Goal: Go to known website: Go to known website

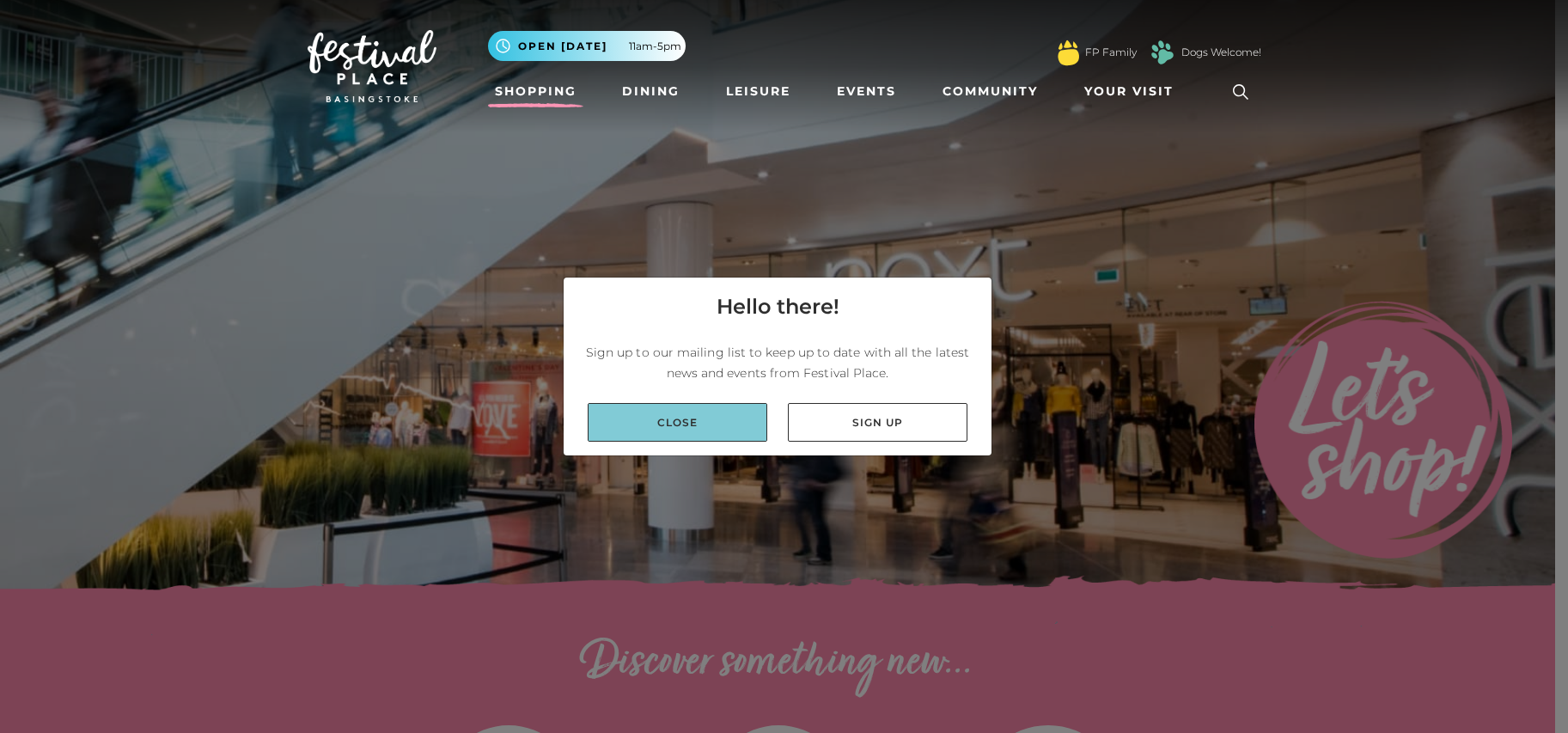
click at [742, 420] on link "Close" at bounding box center [677, 422] width 179 height 39
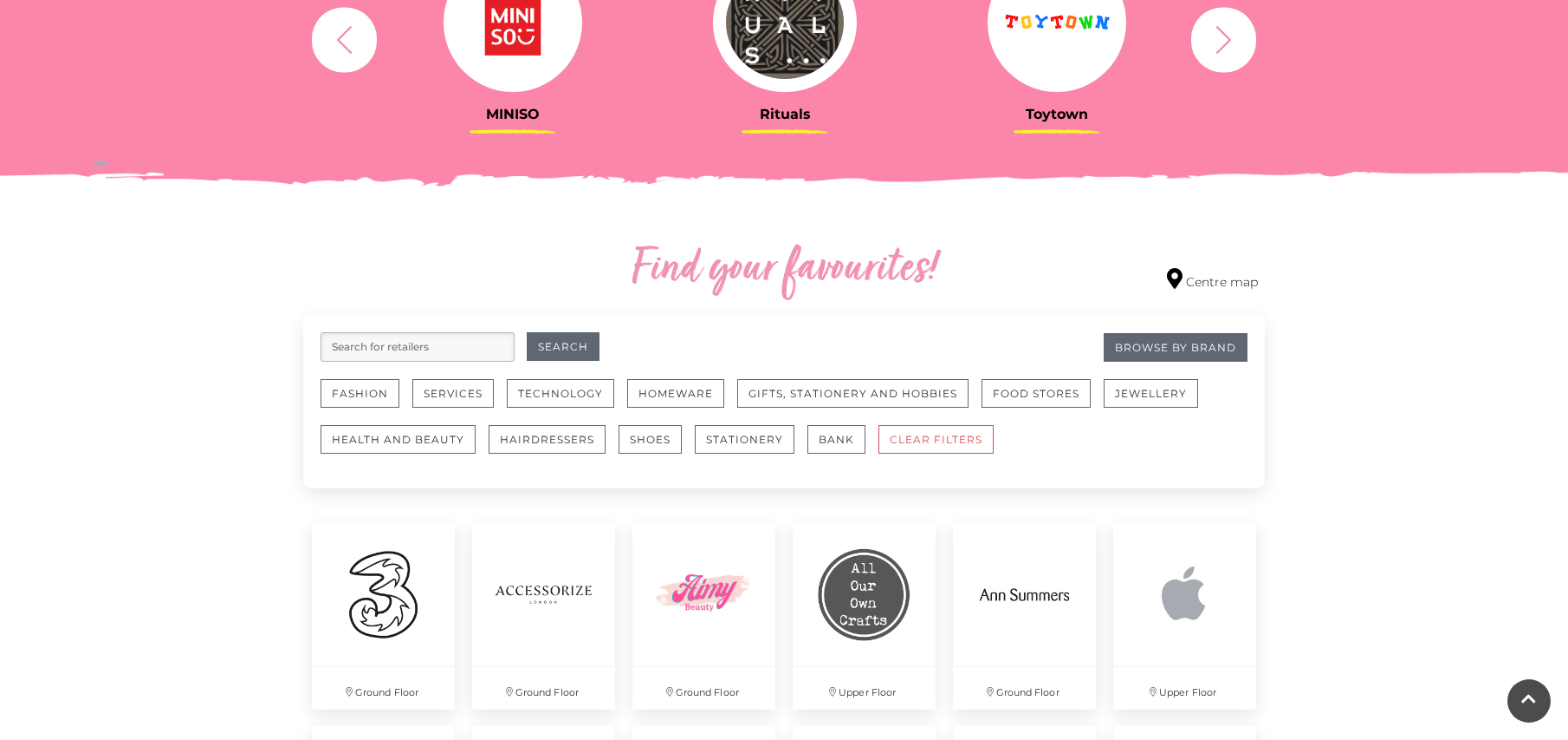
scroll to position [780, 0]
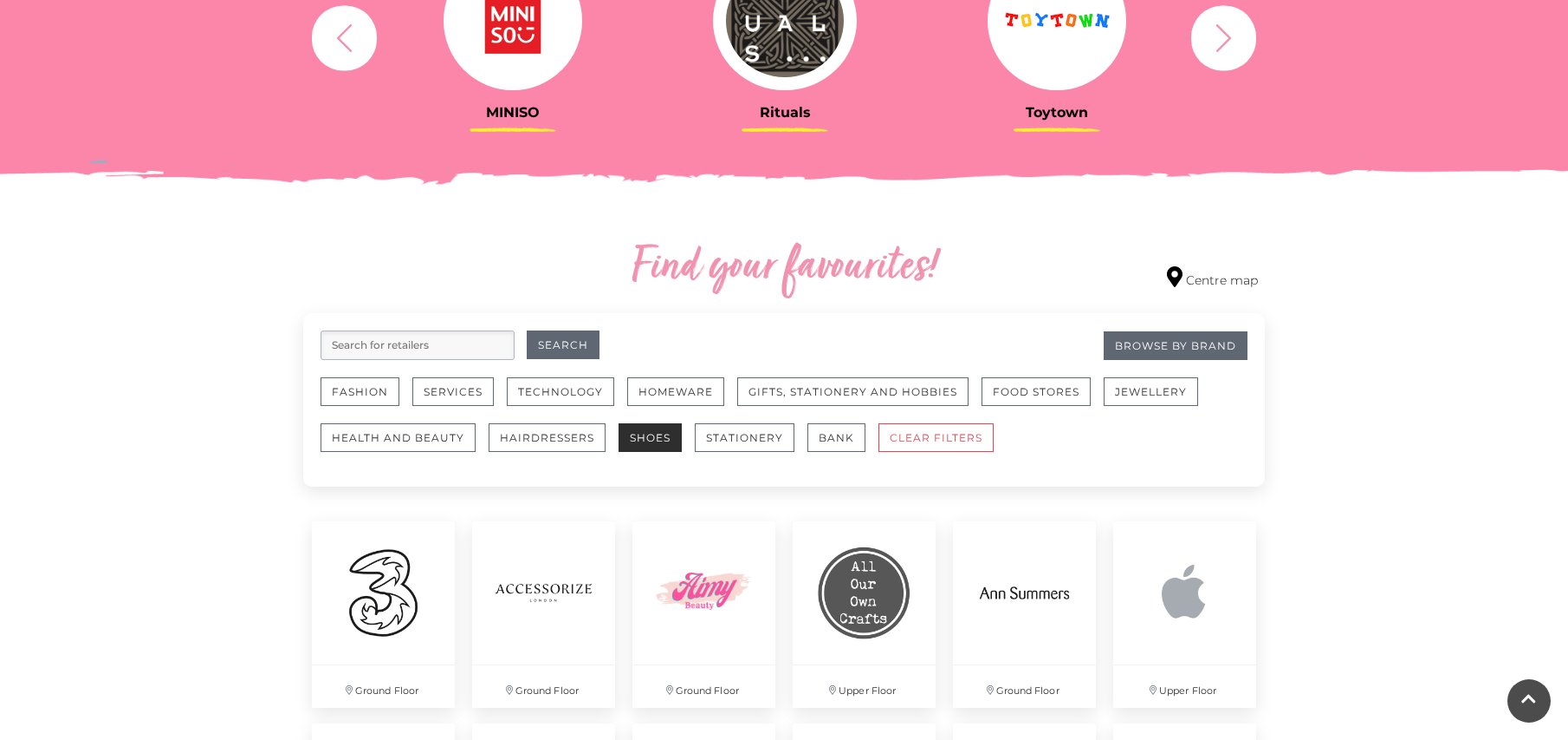
click at [658, 443] on button "Shoes" at bounding box center [650, 437] width 64 height 28
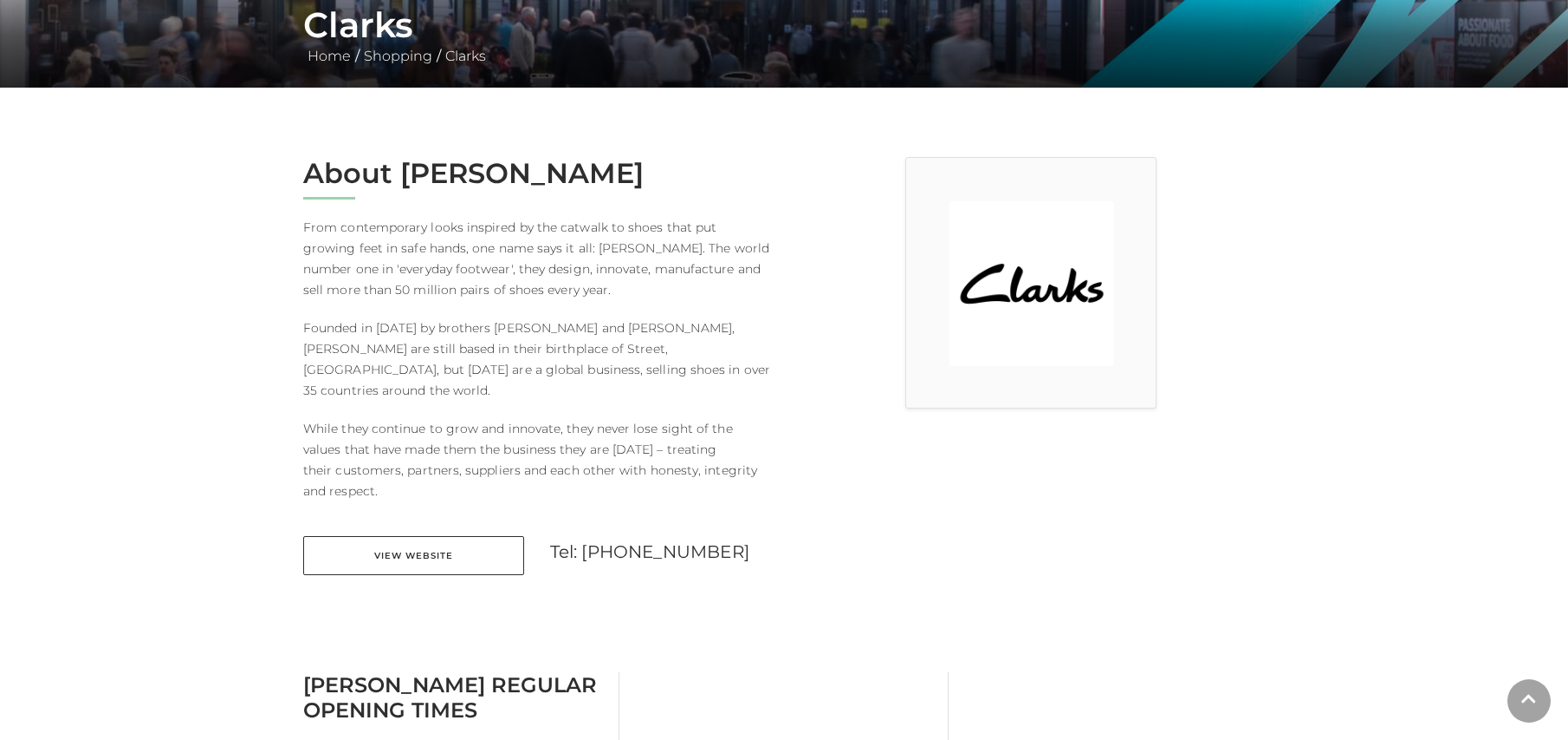
scroll to position [347, 0]
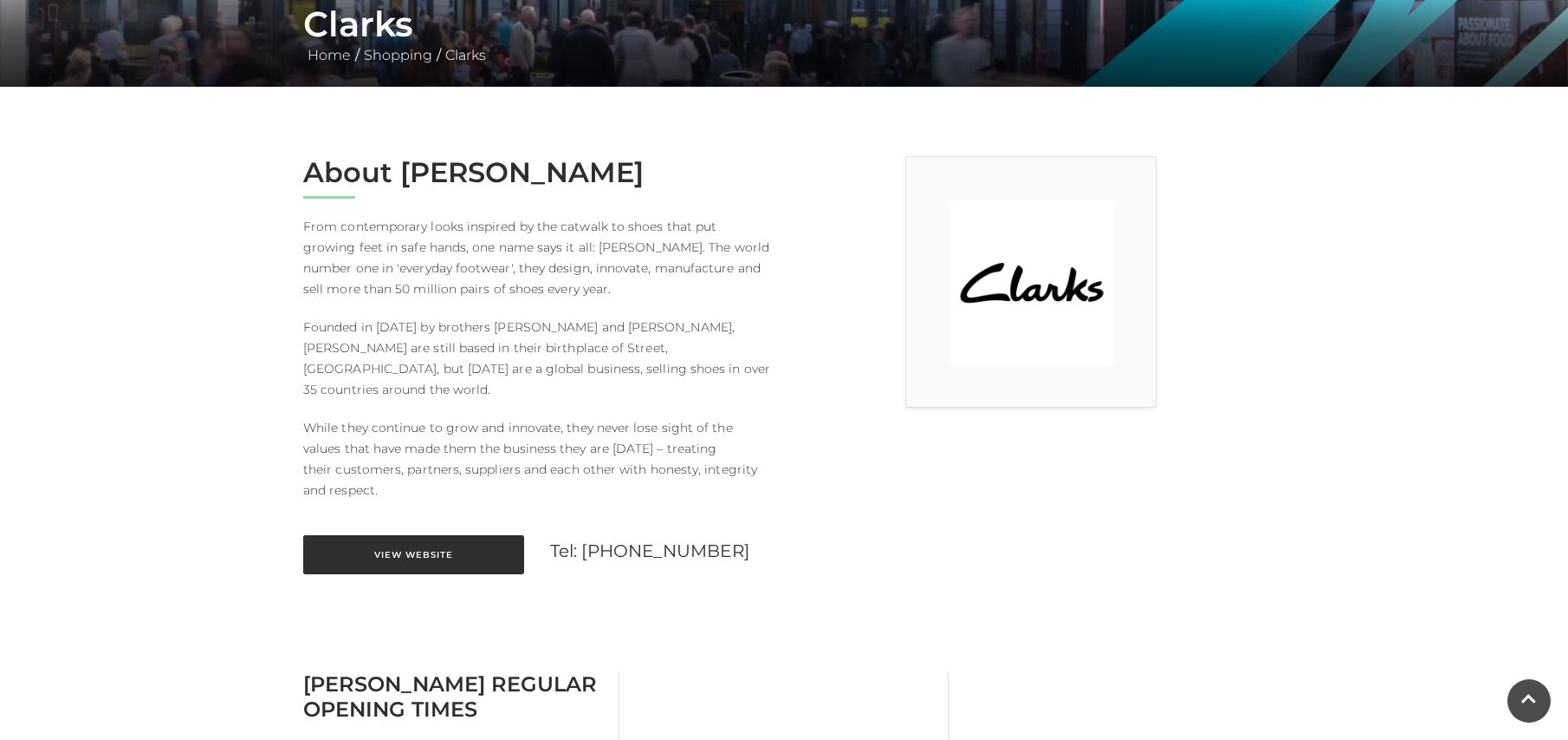
click at [468, 535] on link "View Website" at bounding box center [413, 554] width 221 height 39
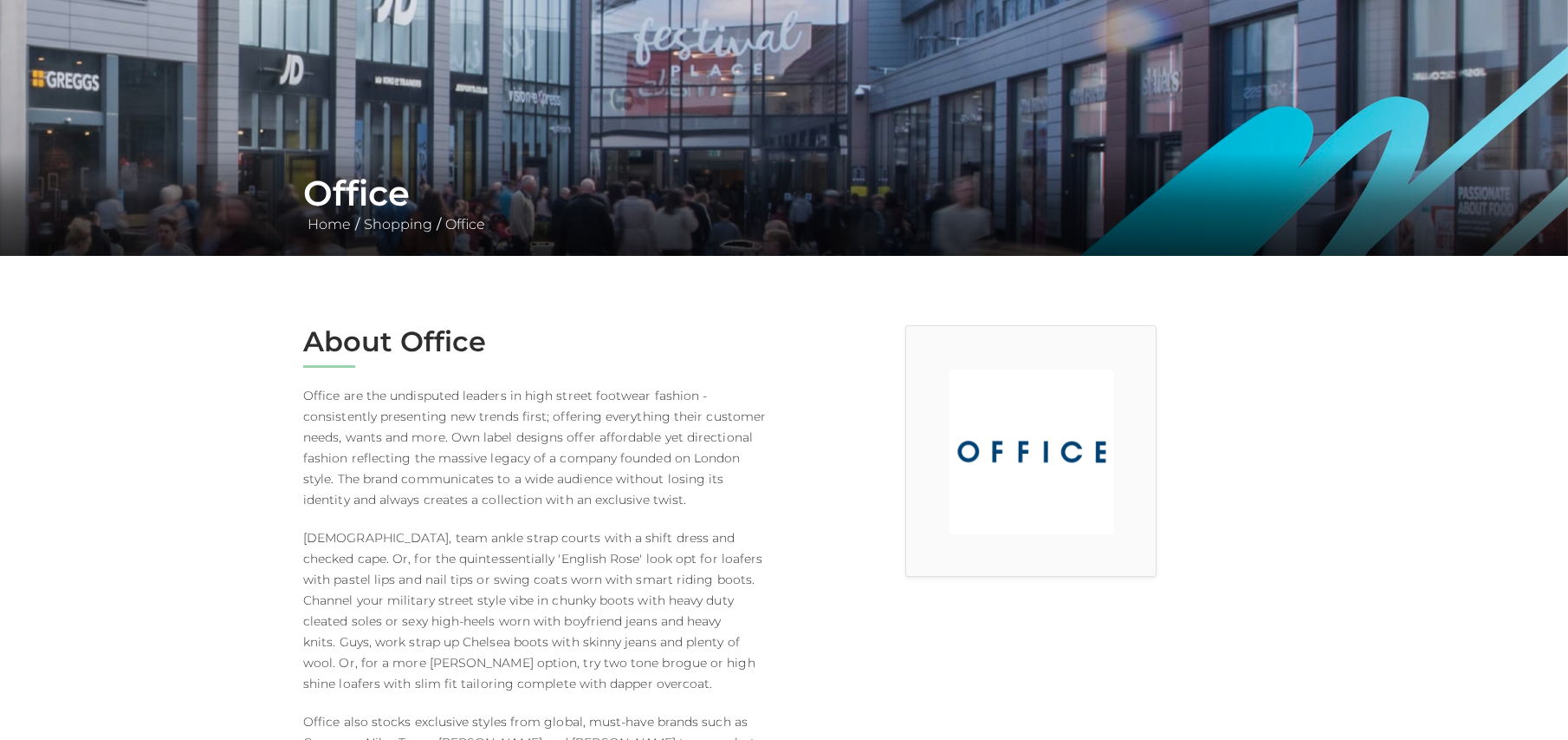
scroll to position [347, 0]
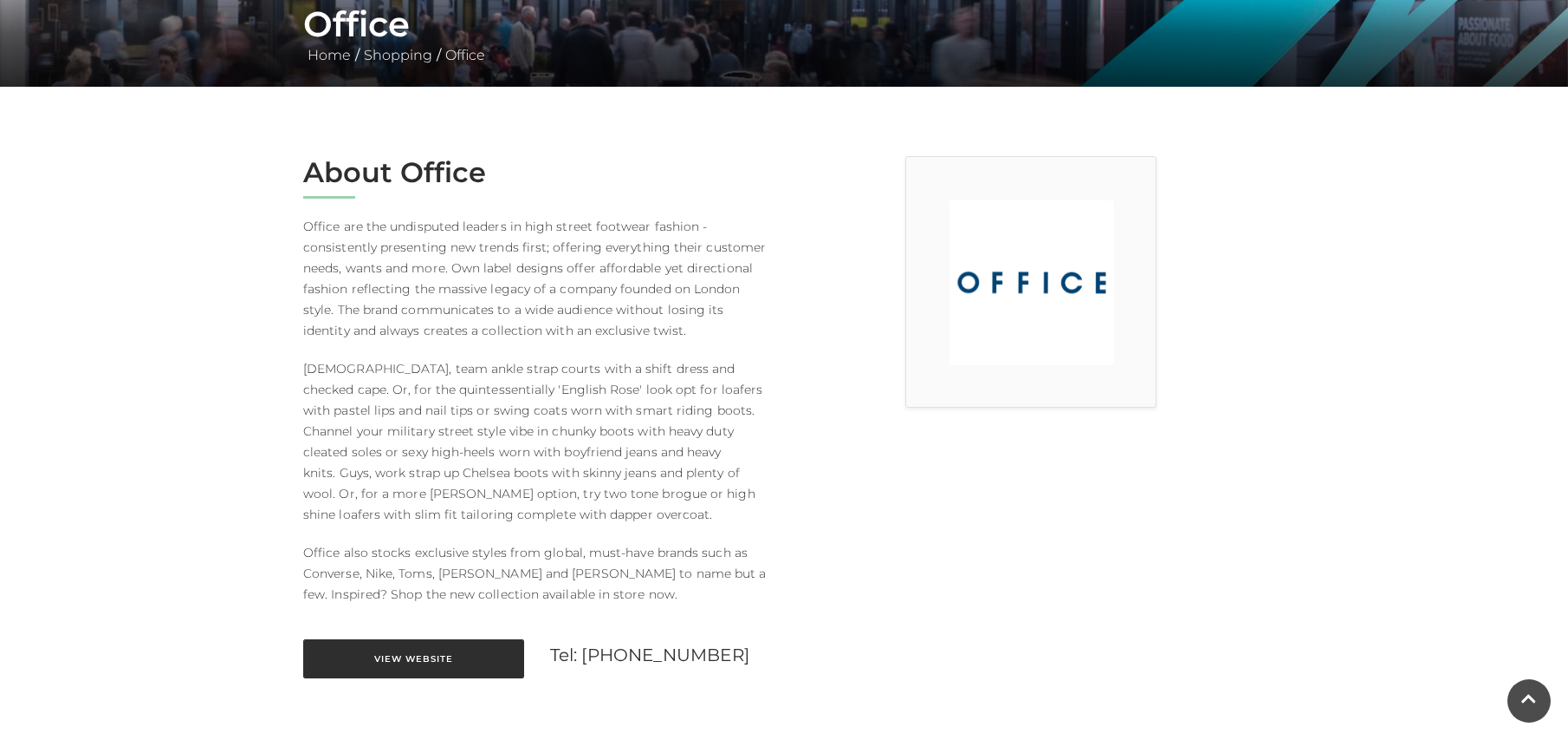
click at [470, 665] on link "View Website" at bounding box center [413, 659] width 221 height 39
